Goal: Transaction & Acquisition: Register for event/course

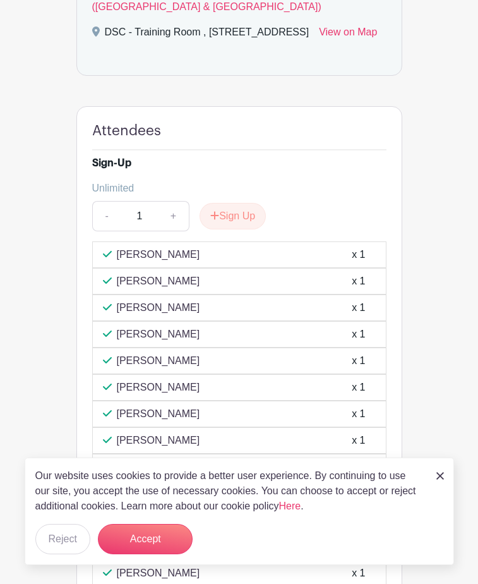
scroll to position [506, 0]
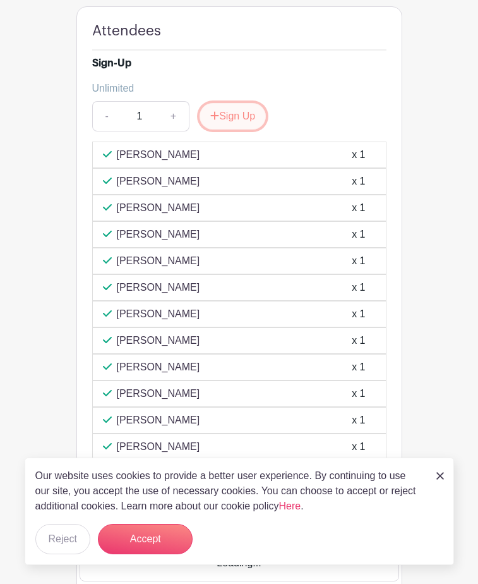
click at [200, 130] on button "Sign Up" at bounding box center [233, 116] width 66 height 27
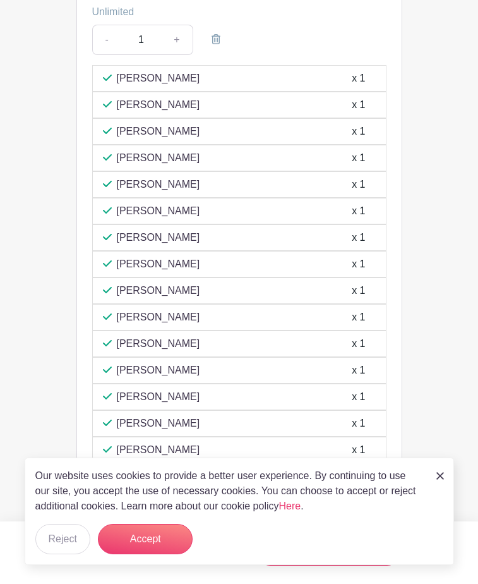
scroll to position [608, 0]
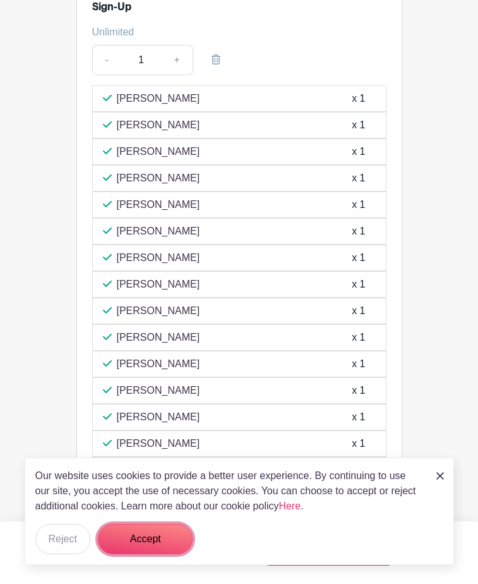
click at [152, 539] on button "Accept" at bounding box center [145, 539] width 95 height 30
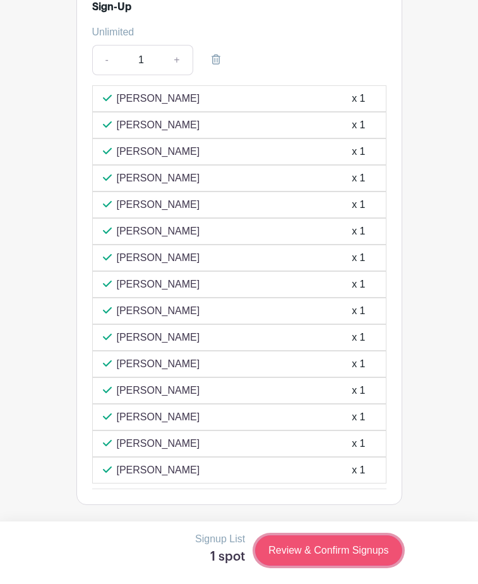
click at [402, 555] on link "Review & Confirm Signups" at bounding box center [328, 550] width 147 height 30
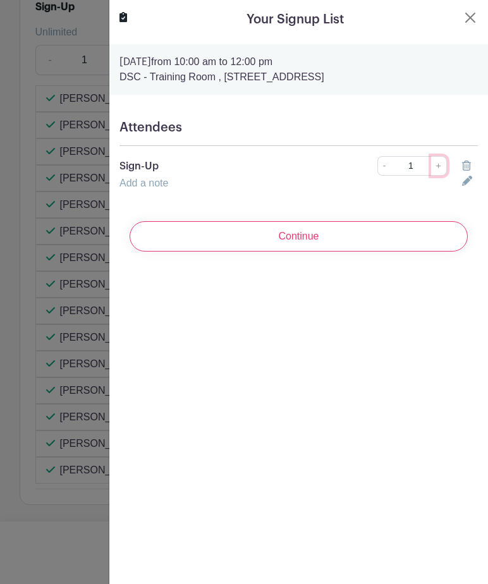
click at [431, 161] on link "+" at bounding box center [439, 166] width 16 height 20
type input "2"
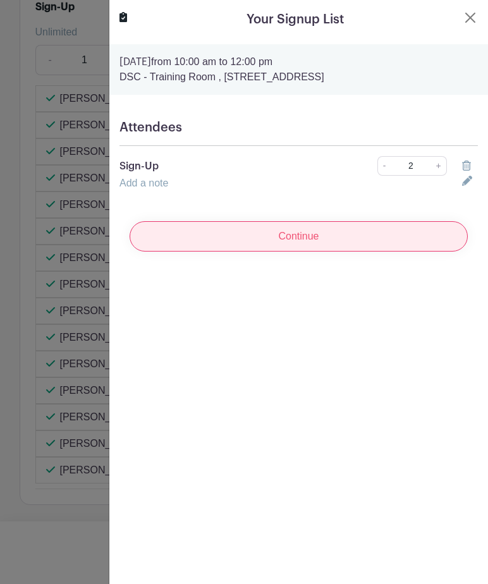
click at [351, 232] on input "Continue" at bounding box center [299, 236] width 338 height 30
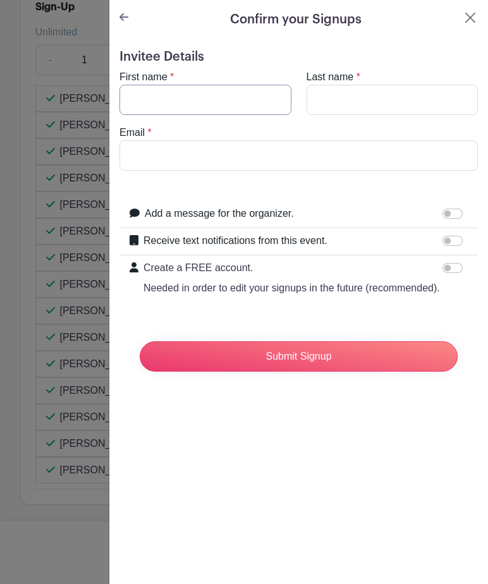
click at [207, 87] on input "First name" at bounding box center [205, 100] width 172 height 30
type input "Diamond"
type input "Black"
type input "[EMAIL_ADDRESS][DOMAIN_NAME]"
drag, startPoint x: 362, startPoint y: 100, endPoint x: 286, endPoint y: 97, distance: 76.5
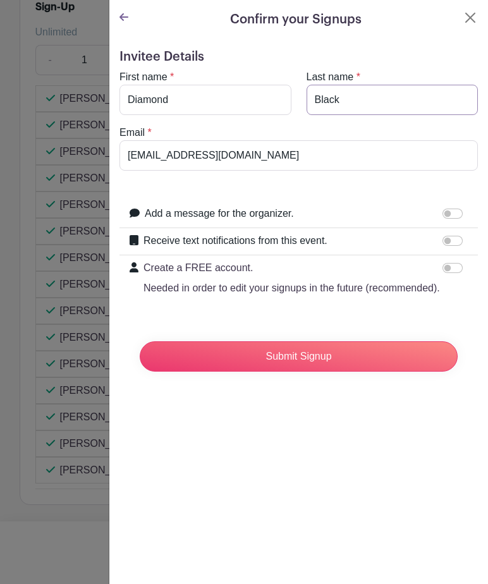
click at [286, 97] on div "First name * [PERSON_NAME] Last name * Black" at bounding box center [299, 93] width 374 height 46
drag, startPoint x: 203, startPoint y: 94, endPoint x: 90, endPoint y: 105, distance: 113.6
click at [90, 535] on div "Signup List 1 spot Review & Confirm Signups Confirm your Signups Invitee Detail…" at bounding box center [240, 535] width 440 height 0
type input "black"
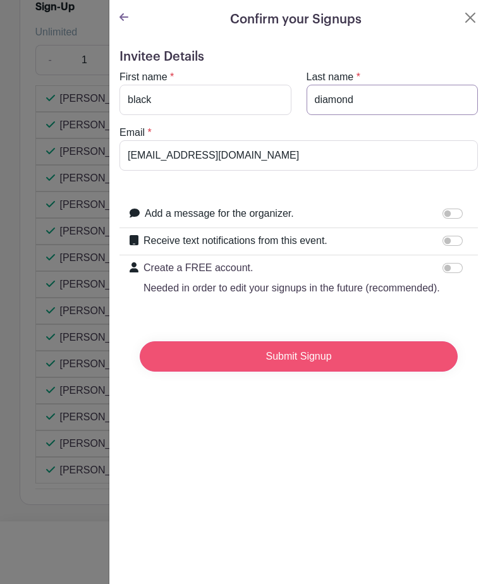
type input "diamond"
click at [362, 372] on input "Submit Signup" at bounding box center [299, 356] width 318 height 30
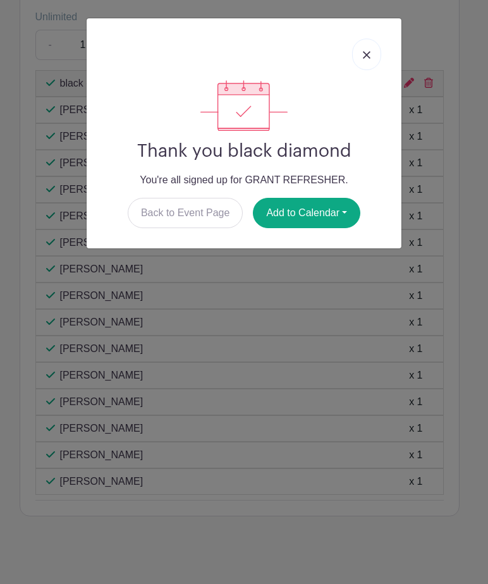
click at [374, 44] on link at bounding box center [366, 55] width 29 height 32
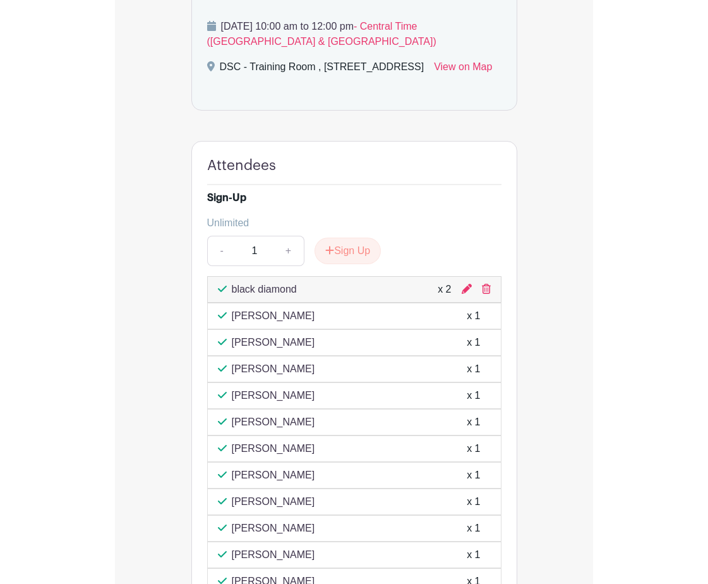
scroll to position [319, 0]
